Goal: Transaction & Acquisition: Purchase product/service

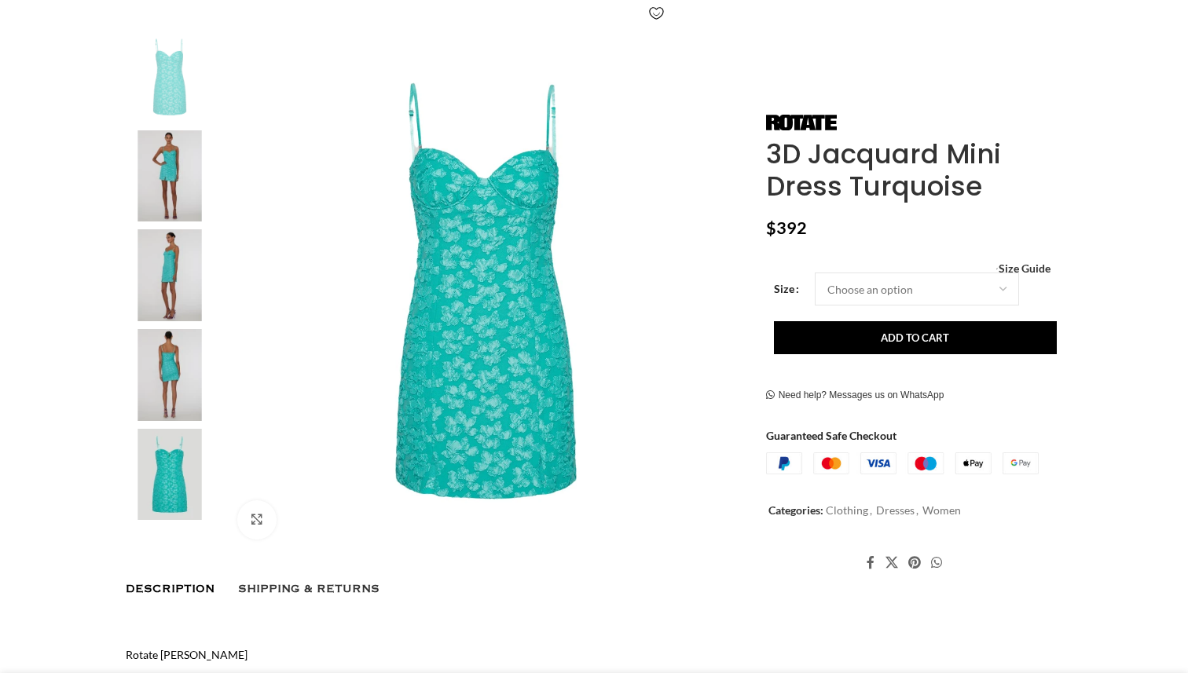
scroll to position [298, 0]
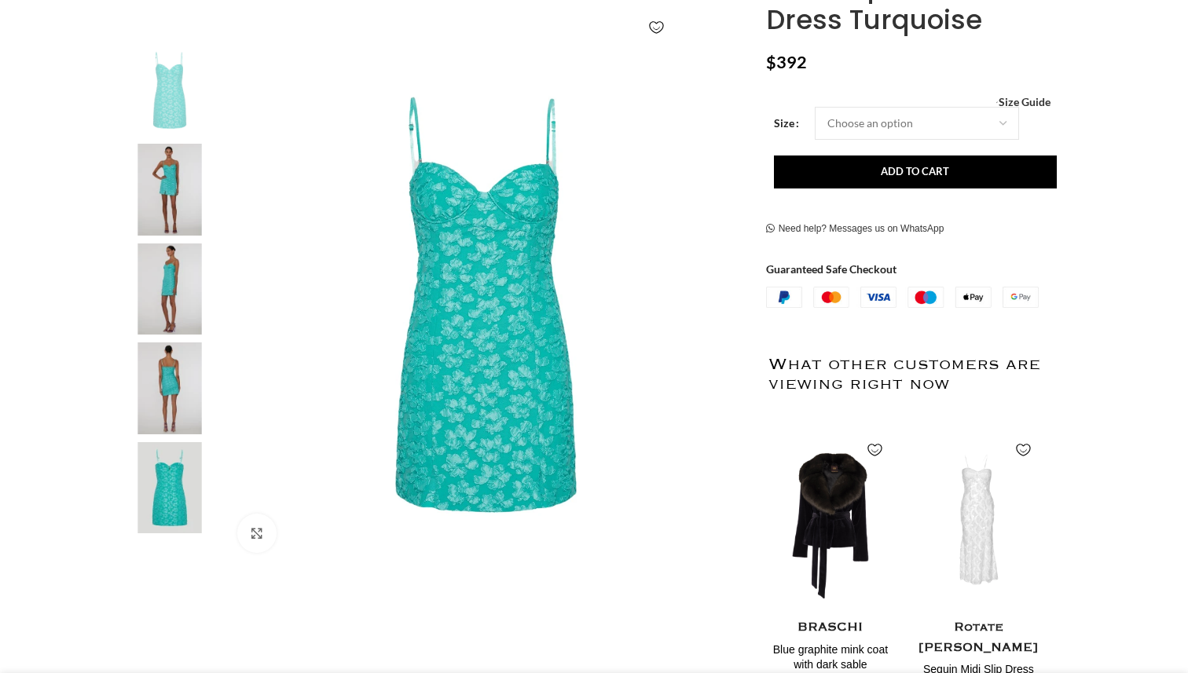
click at [152, 228] on img at bounding box center [170, 190] width 96 height 92
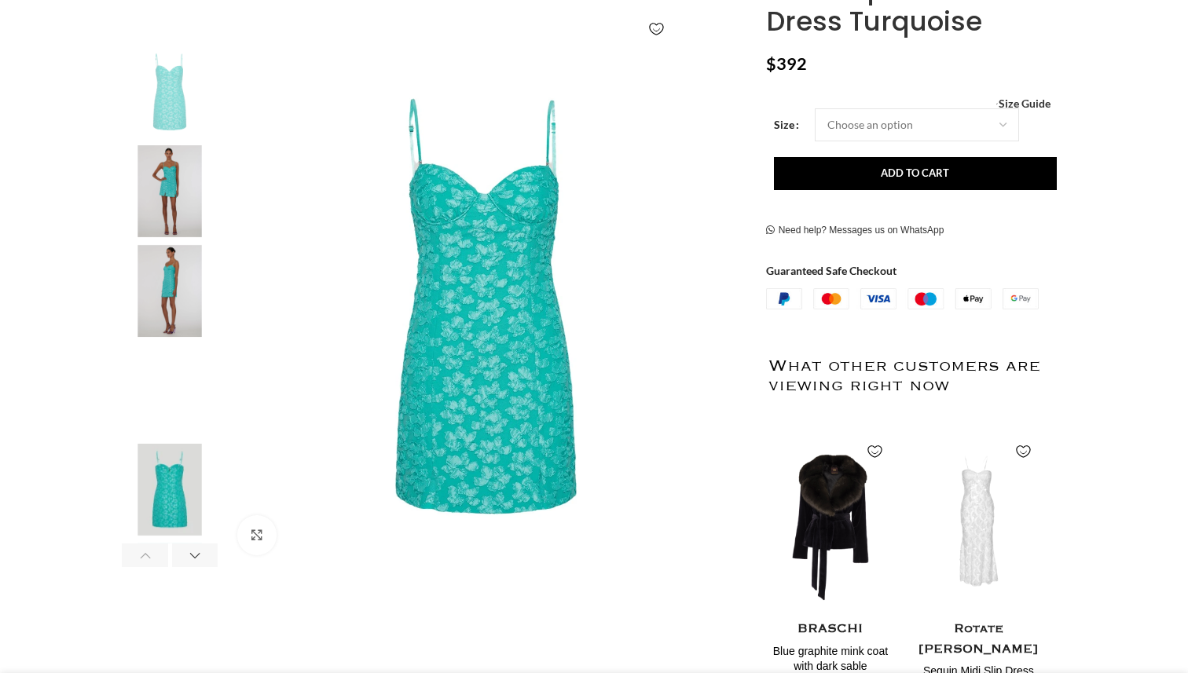
click at [145, 203] on img "2 / 6" at bounding box center [170, 191] width 96 height 92
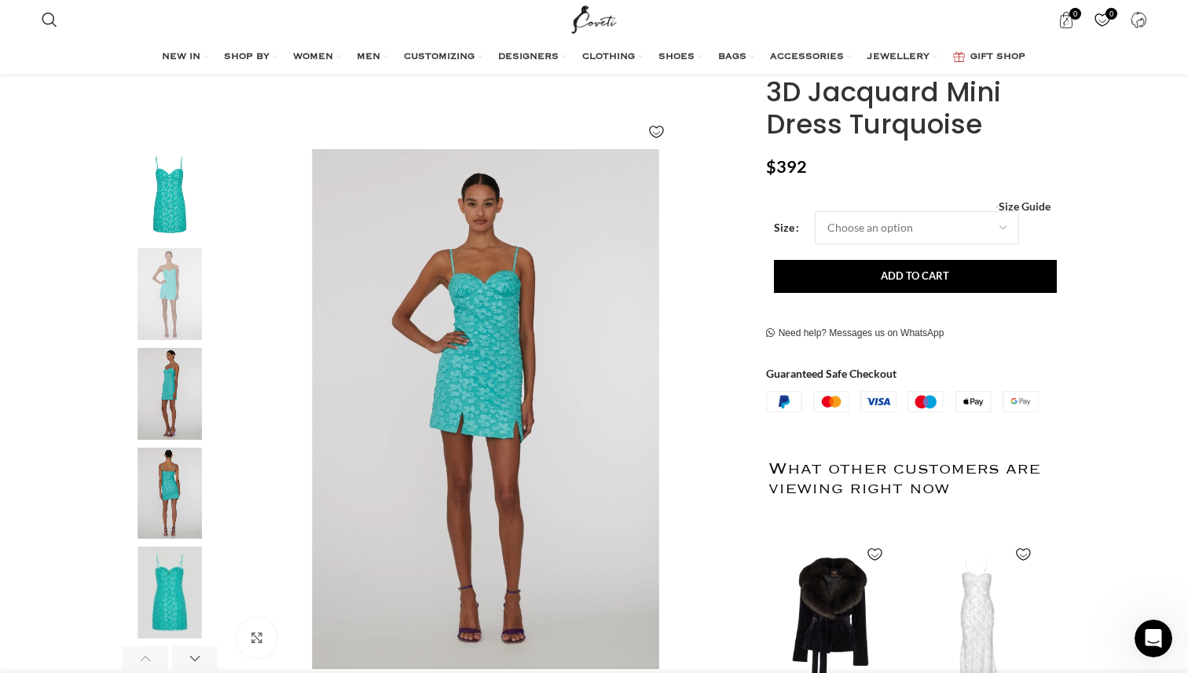
scroll to position [401, 0]
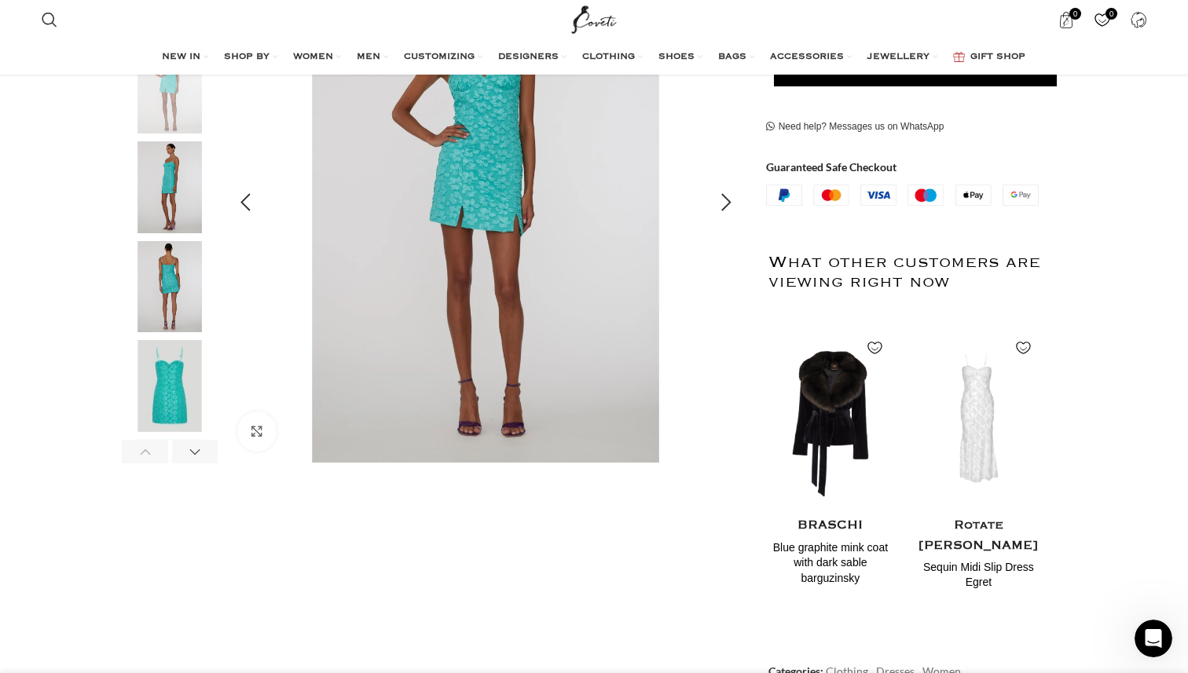
click at [711, 263] on img "2 / 6" at bounding box center [485, 203] width 521 height 521
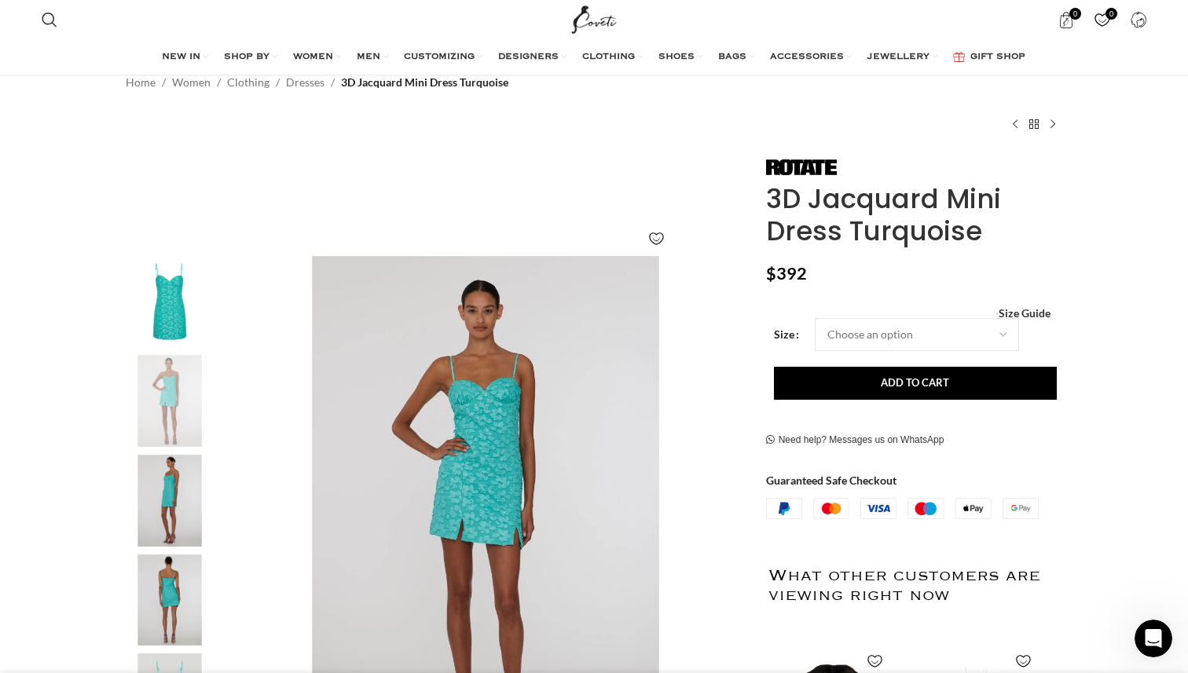
scroll to position [0, 331]
click at [855, 317] on div "Women's clothing size guide Women Clothing Size Guide Women's clothing size gui…" at bounding box center [914, 312] width 273 height 11
click at [1047, 313] on span "Size Guide" at bounding box center [1025, 313] width 52 height 0
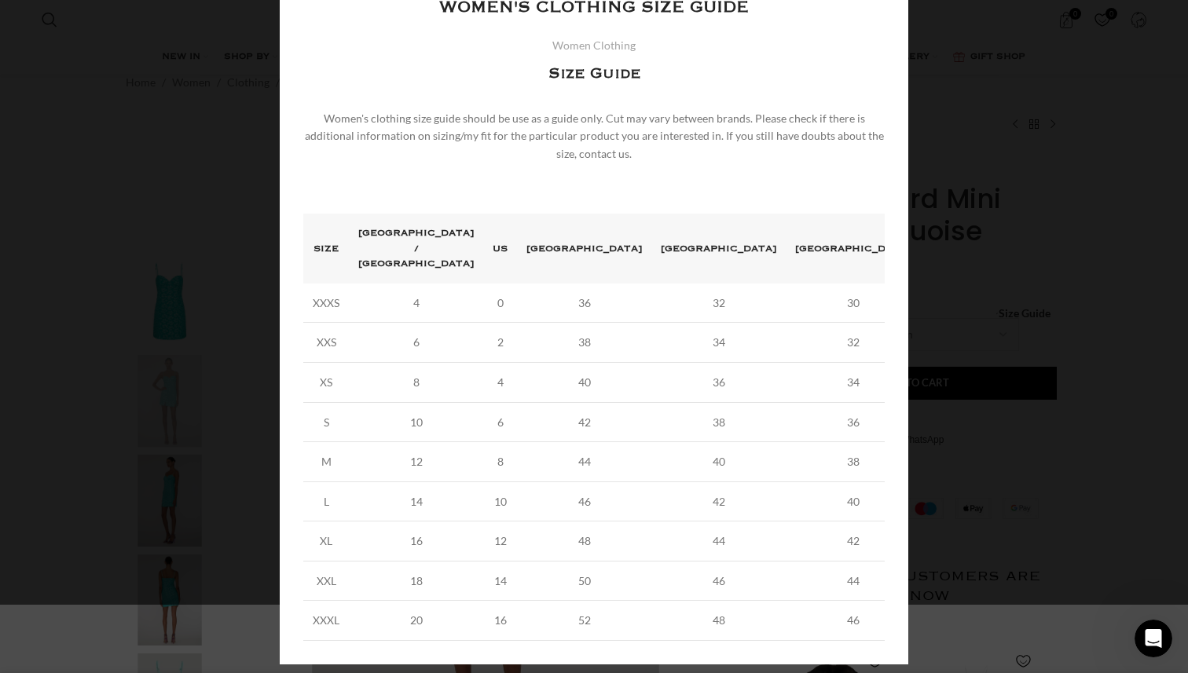
scroll to position [0, 0]
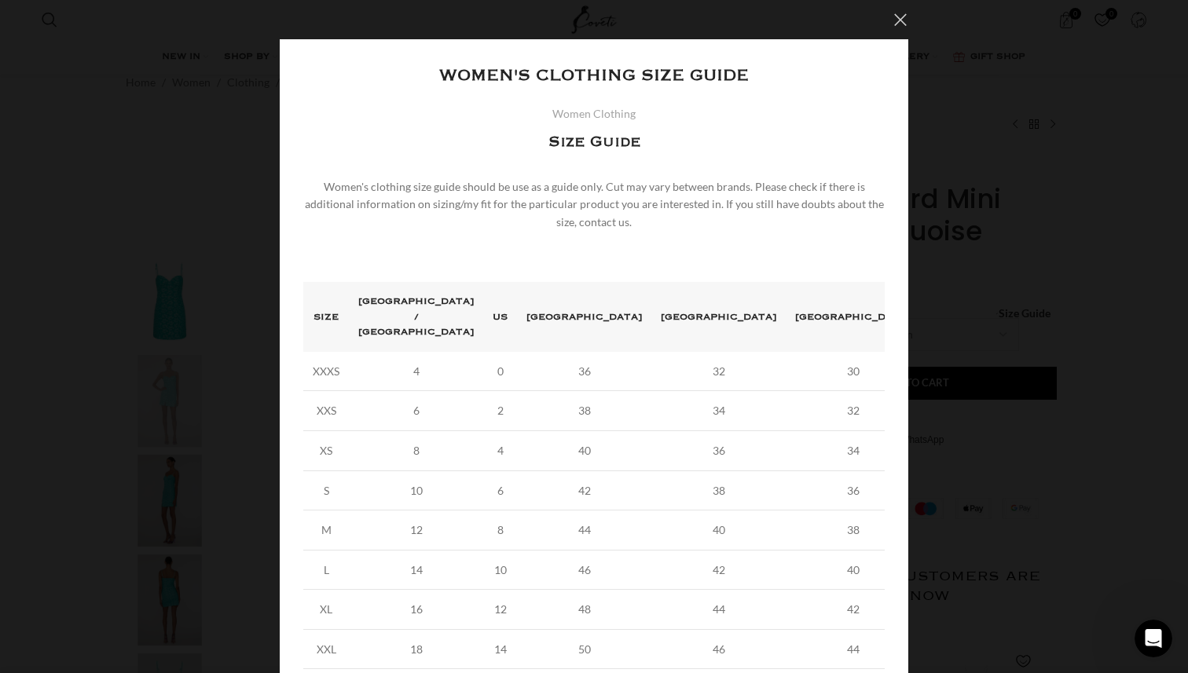
click at [897, 23] on button "×" at bounding box center [900, 19] width 39 height 39
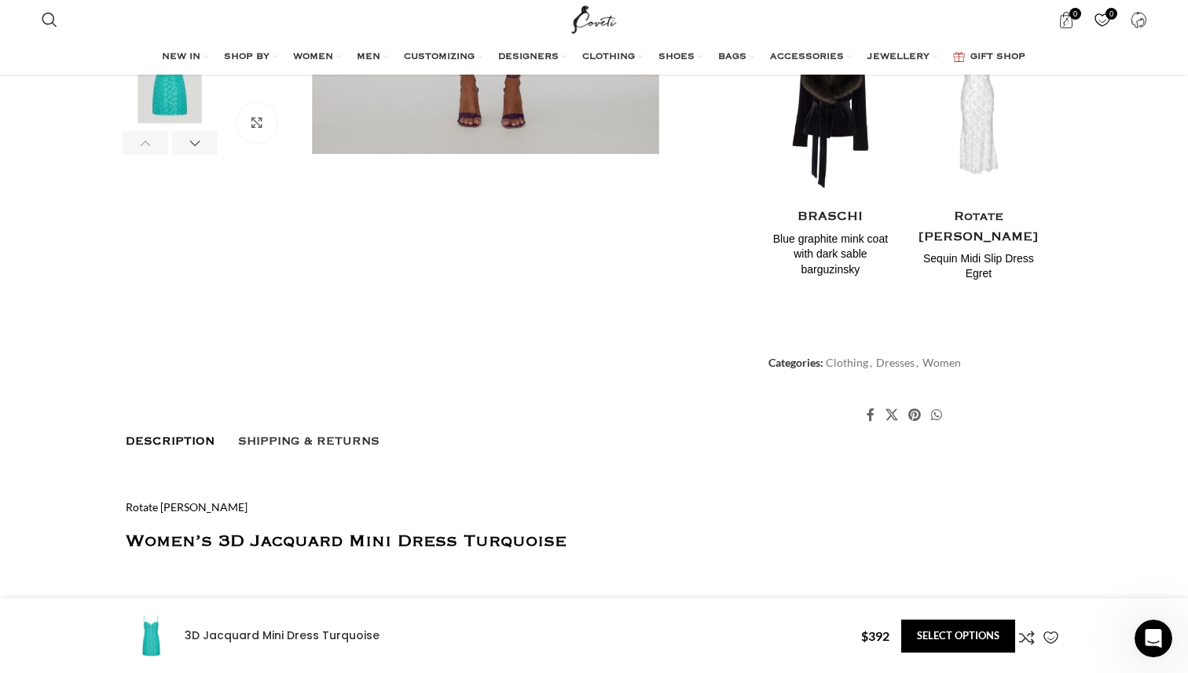
click at [180, 434] on link "Description" at bounding box center [170, 441] width 89 height 28
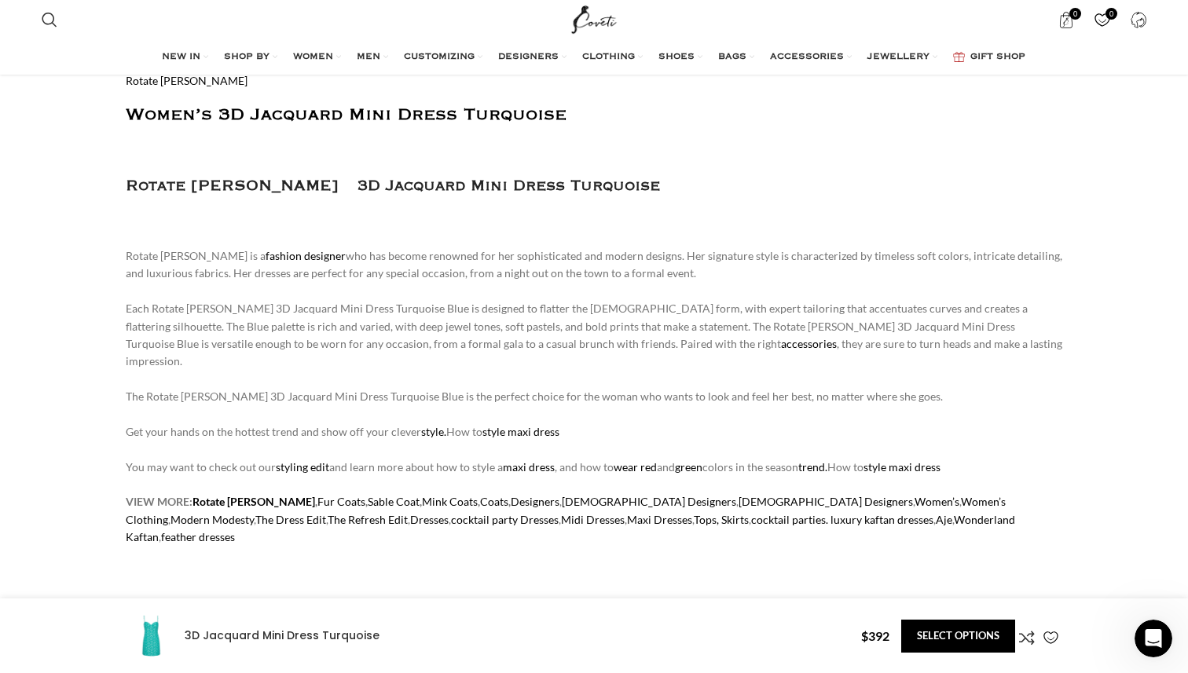
scroll to position [0, 1487]
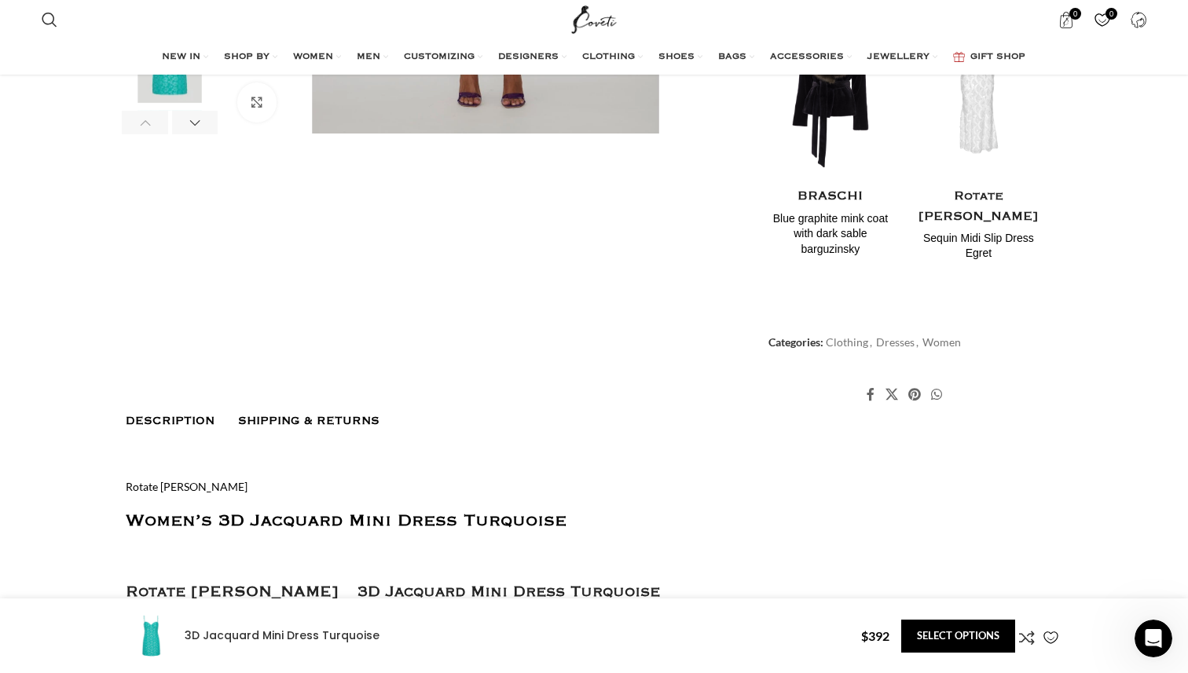
click at [333, 413] on link "Shipping & Returns" at bounding box center [308, 421] width 141 height 28
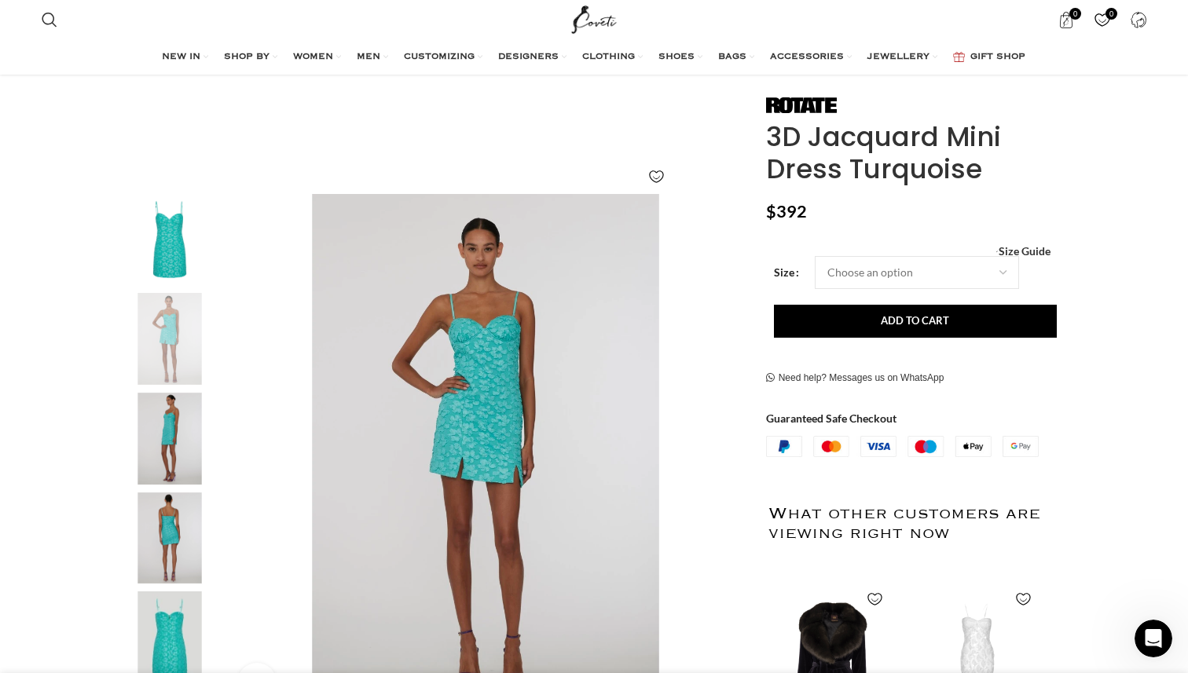
scroll to position [147, 0]
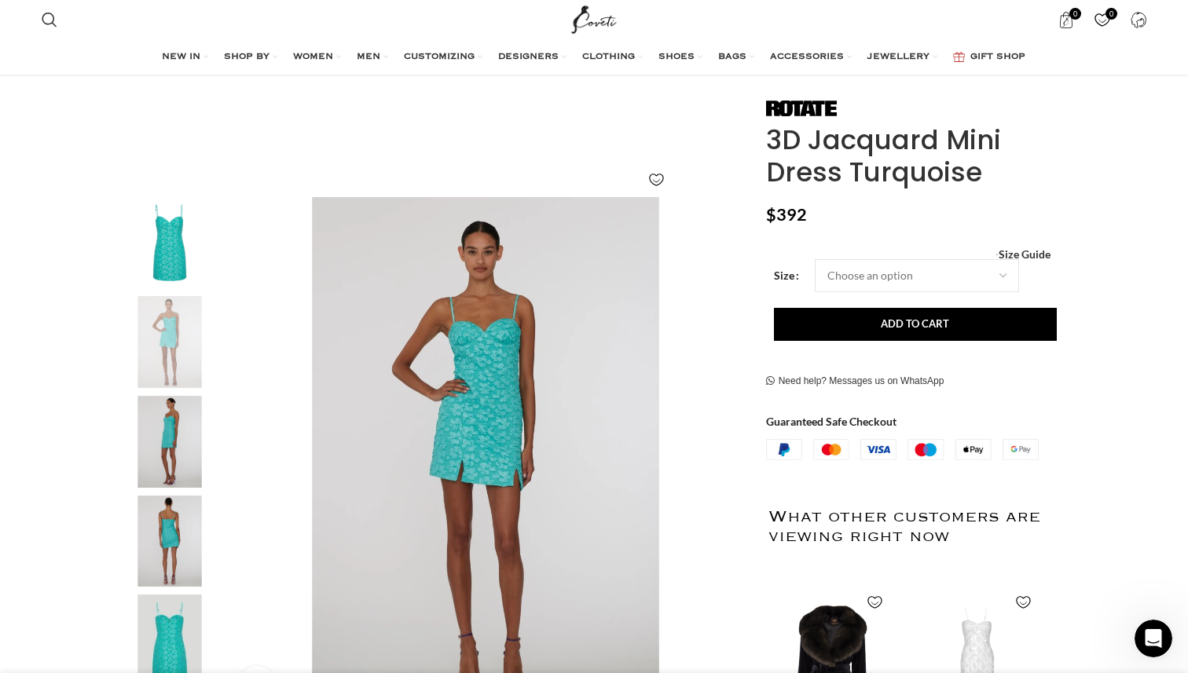
click at [178, 409] on img "3 / 6" at bounding box center [170, 442] width 96 height 92
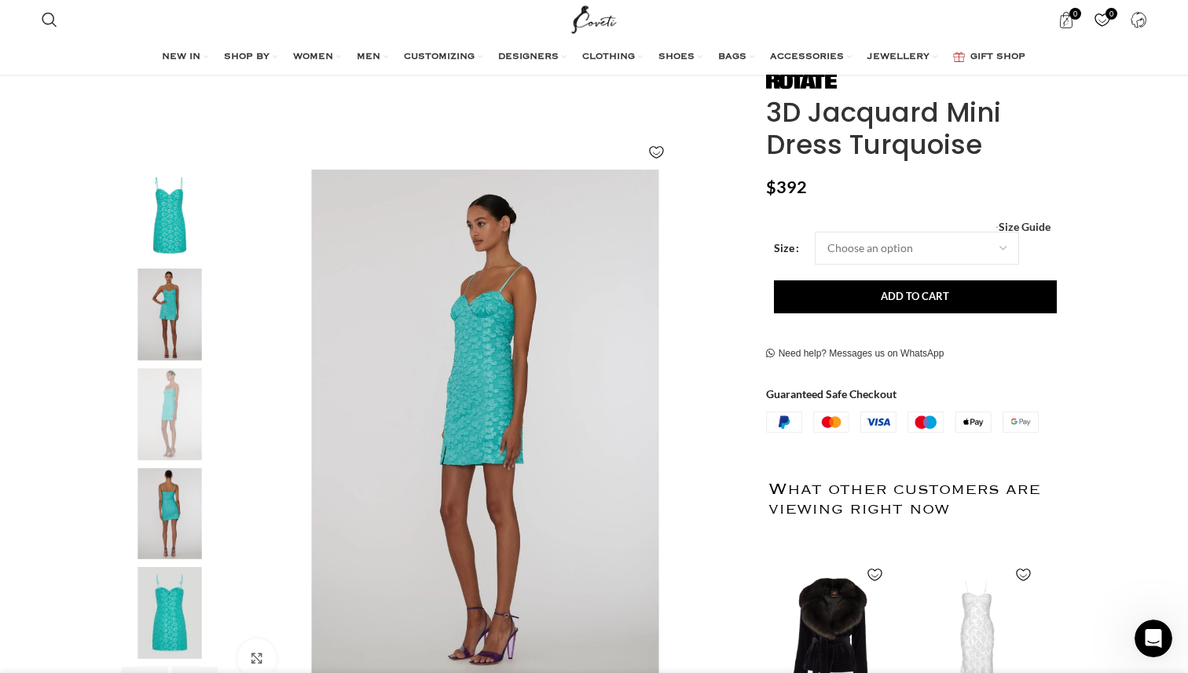
click at [166, 471] on img "4 / 6" at bounding box center [170, 514] width 96 height 92
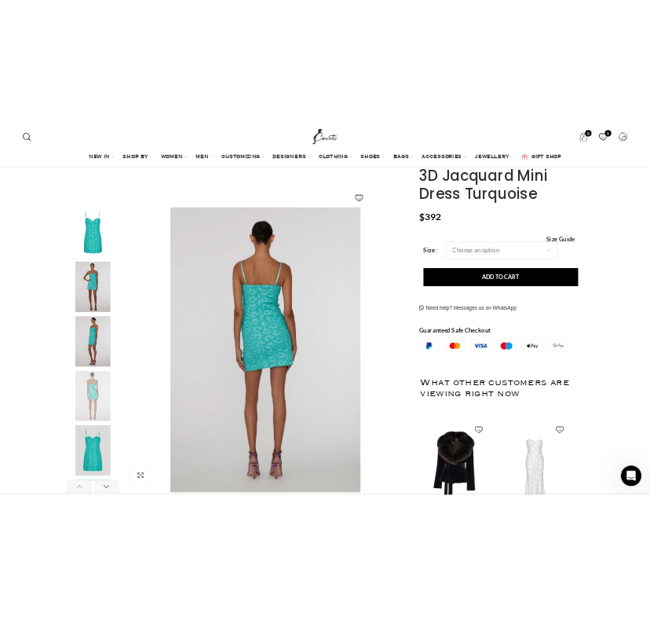
scroll to position [207, 0]
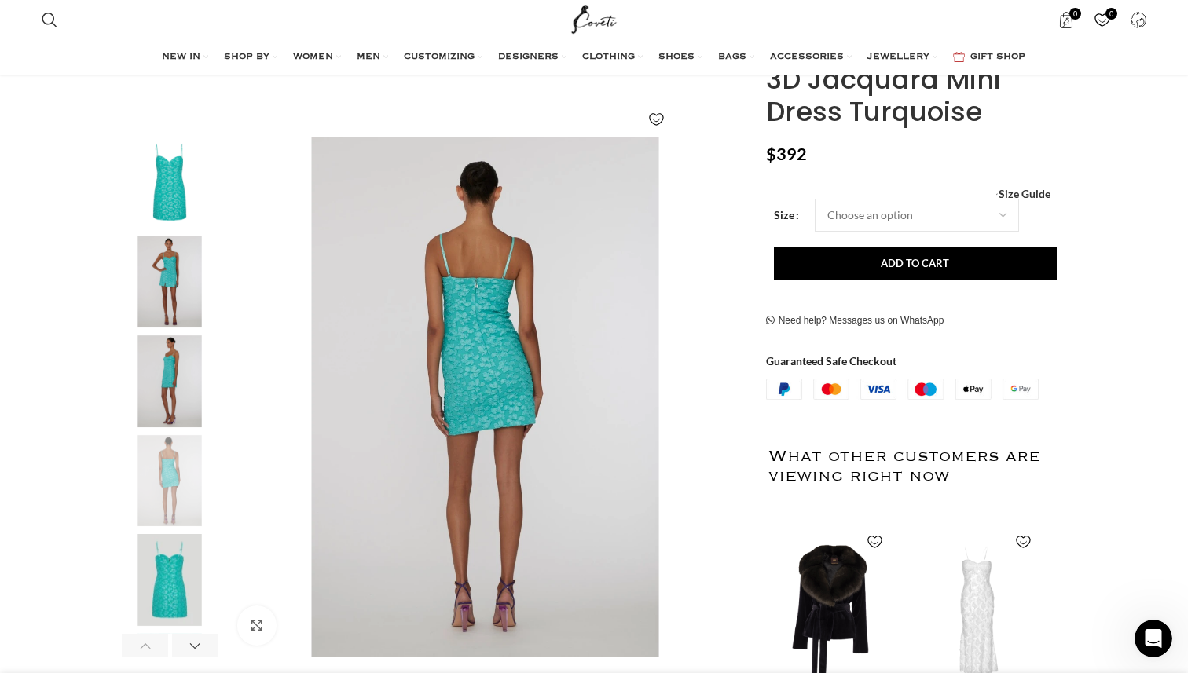
click at [172, 548] on img "5 / 6" at bounding box center [170, 580] width 96 height 92
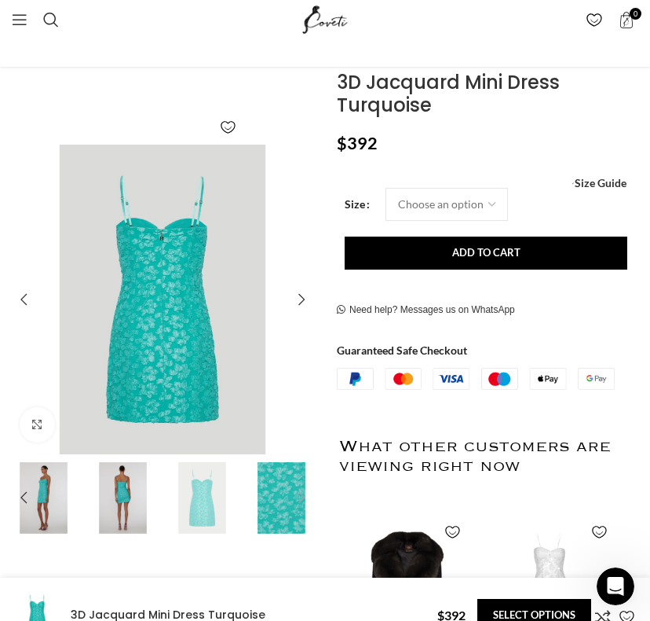
scroll to position [0, 352]
